Goal: Task Accomplishment & Management: Manage account settings

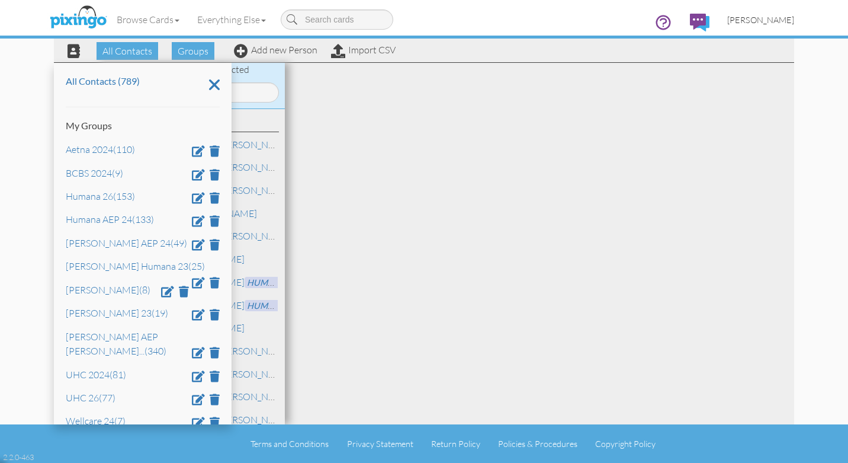
click at [773, 25] on link "[PERSON_NAME]" at bounding box center [761, 20] width 85 height 30
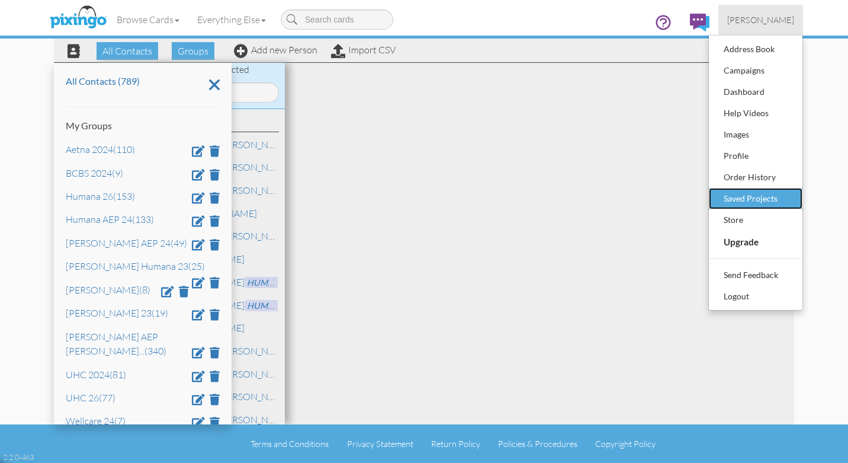
click at [754, 196] on div "Saved Projects" at bounding box center [756, 199] width 70 height 18
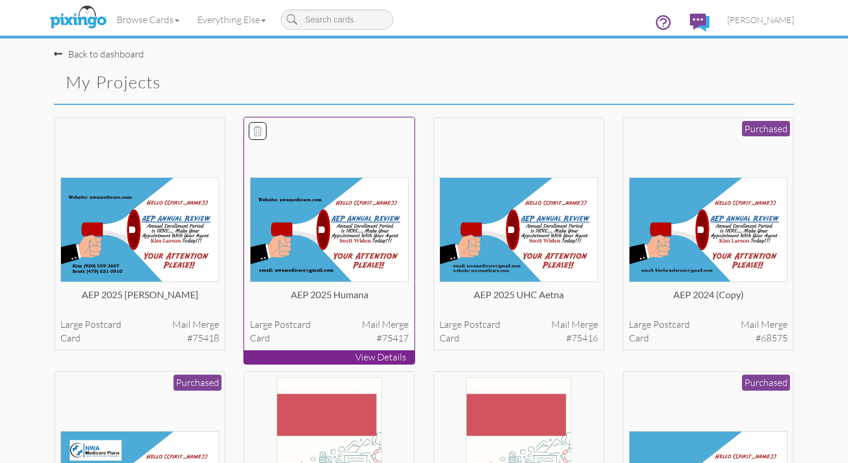
click at [335, 241] on img at bounding box center [329, 229] width 159 height 105
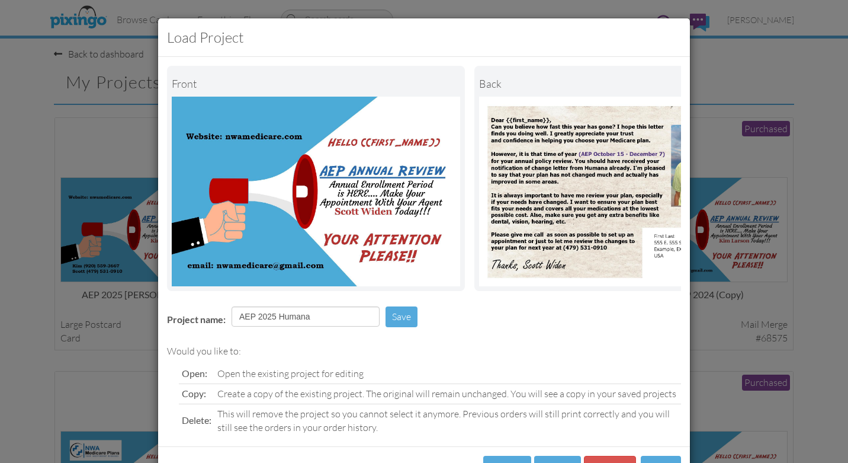
scroll to position [46, 0]
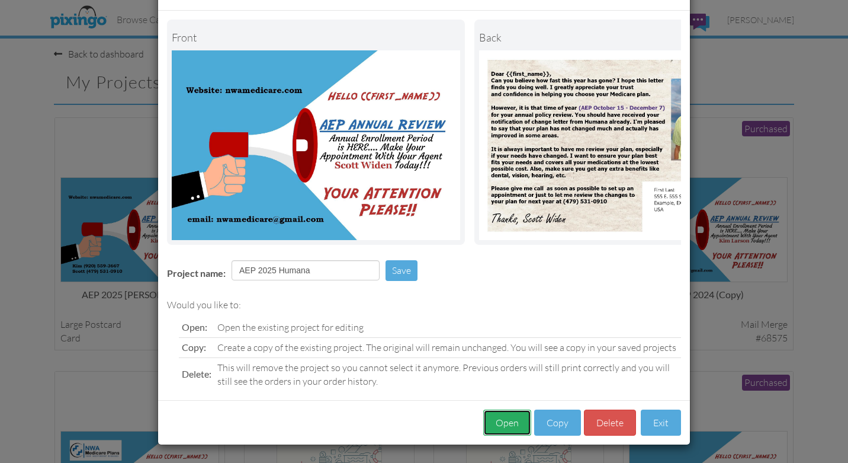
click at [505, 427] on button "Open" at bounding box center [507, 422] width 48 height 27
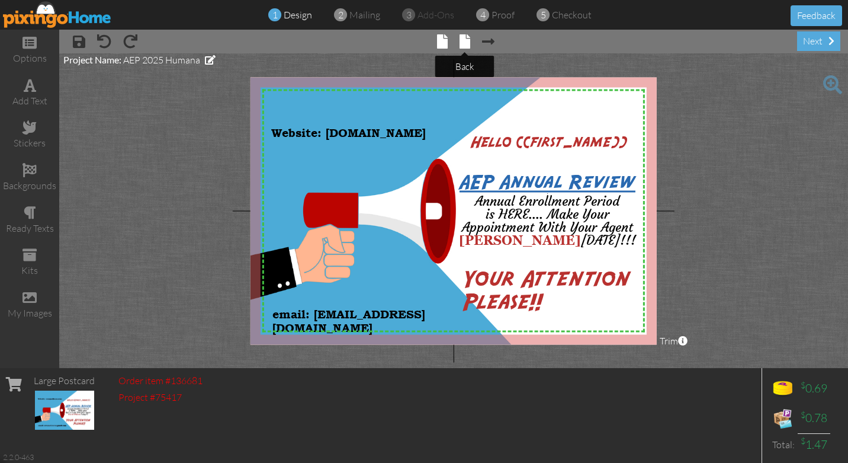
click at [465, 45] on span at bounding box center [465, 41] width 11 height 14
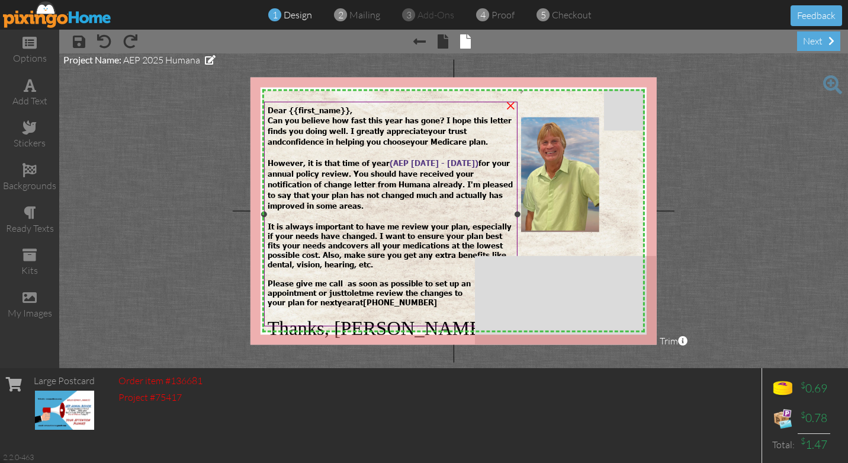
click at [352, 240] on span "covers all your medications at the lowest possible cost. Also, make sure you ge…" at bounding box center [387, 254] width 239 height 28
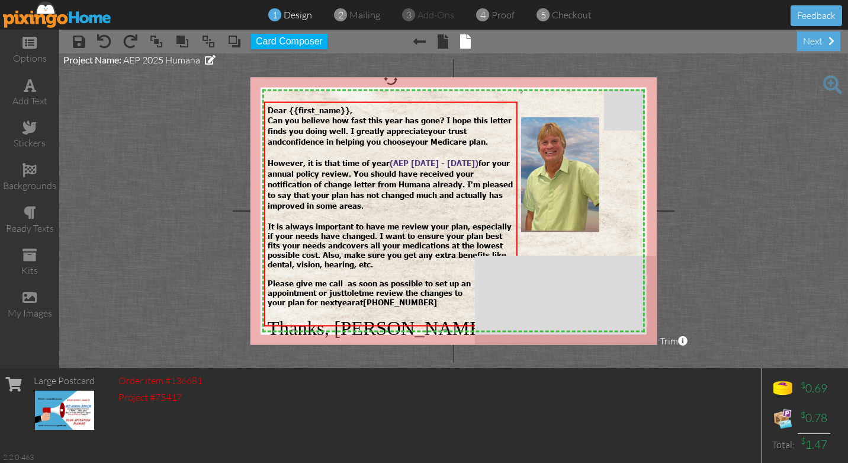
click at [41, 21] on img at bounding box center [57, 14] width 109 height 27
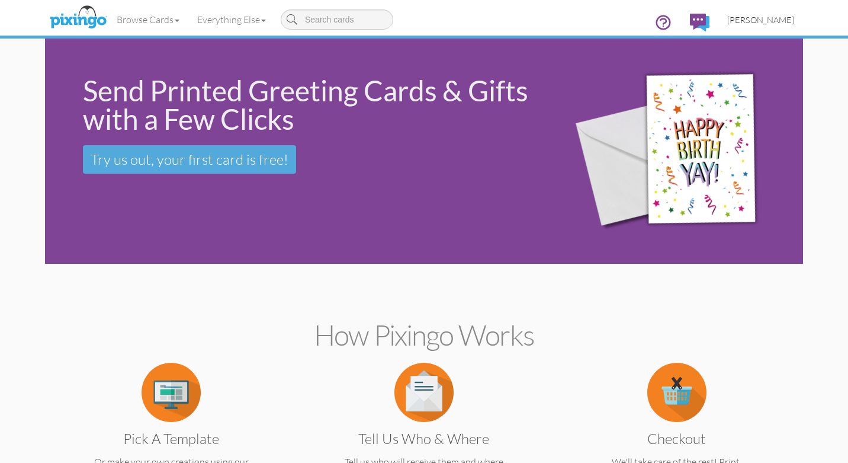
click at [774, 20] on span "[PERSON_NAME]" at bounding box center [761, 20] width 67 height 10
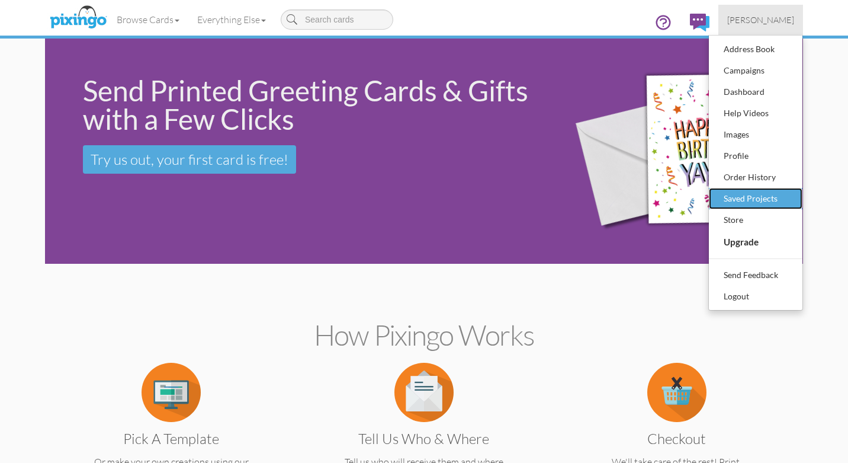
click at [752, 200] on div "Saved Projects" at bounding box center [756, 199] width 70 height 18
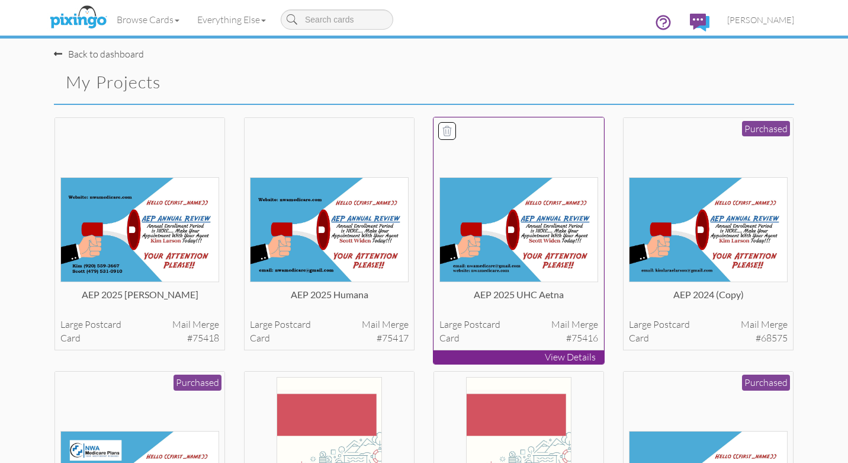
click at [529, 233] on img at bounding box center [519, 229] width 159 height 105
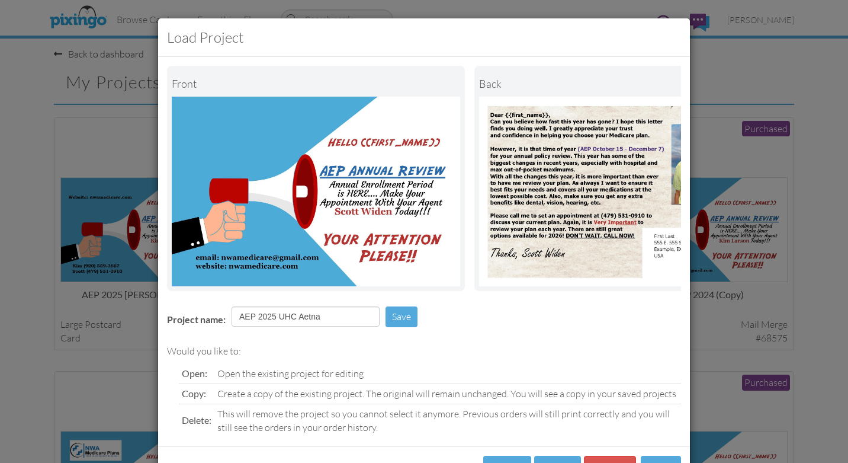
scroll to position [46, 0]
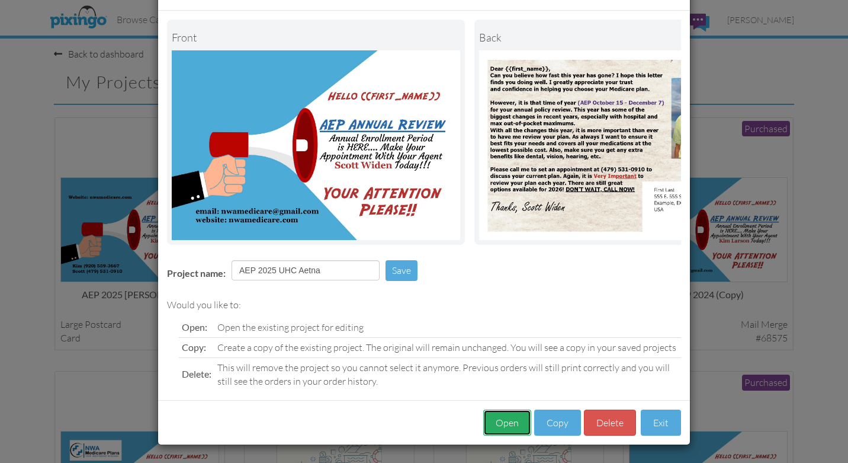
click at [504, 425] on button "Open" at bounding box center [507, 422] width 48 height 27
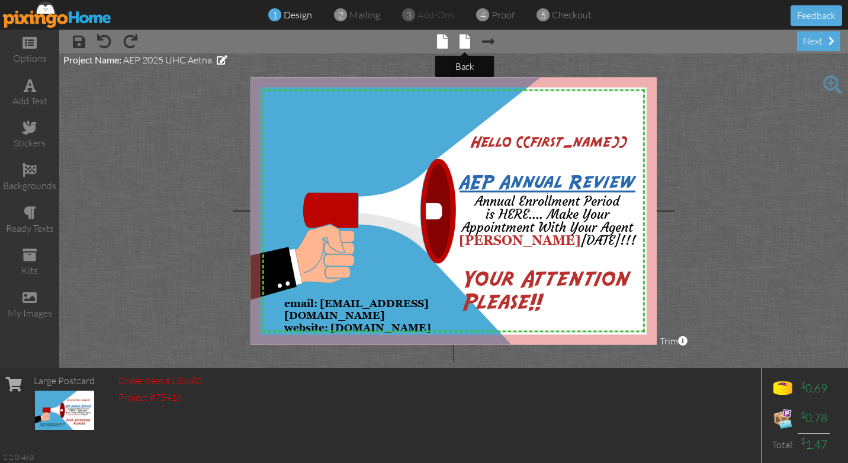
click at [460, 43] on span at bounding box center [465, 41] width 11 height 14
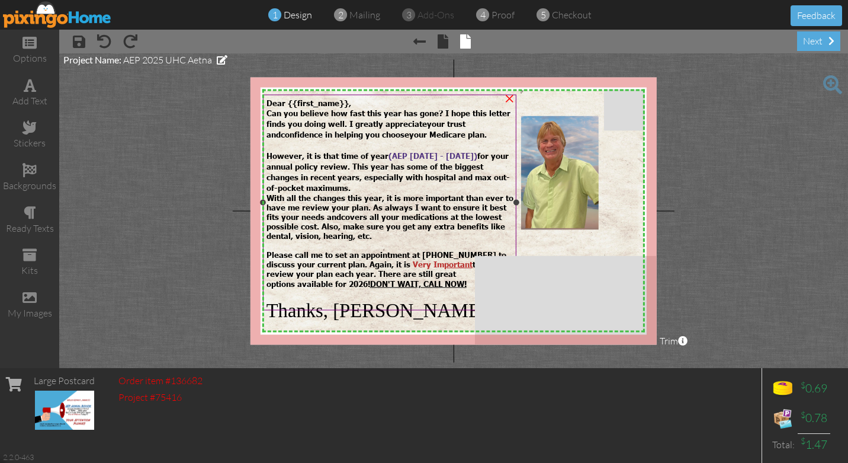
click at [386, 178] on span "However, it is that time of year ( AEP [DATE] - [DATE]) for your annual policy …" at bounding box center [389, 170] width 244 height 41
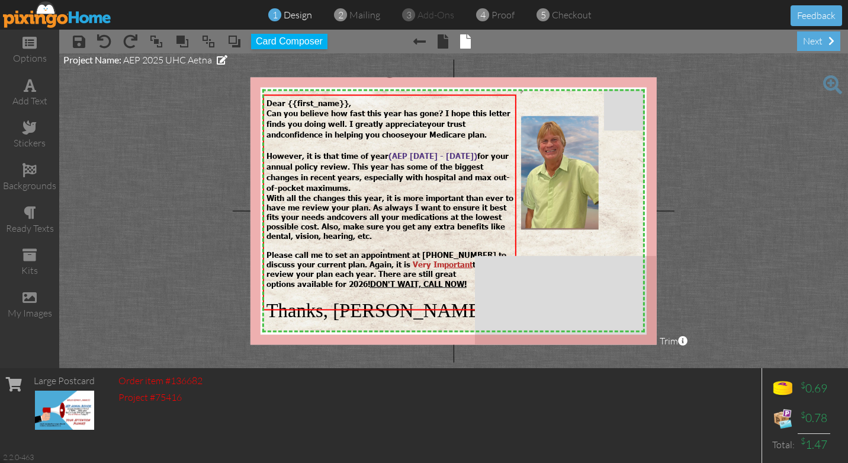
click at [55, 18] on img at bounding box center [57, 14] width 109 height 27
